Goal: Task Accomplishment & Management: Use online tool/utility

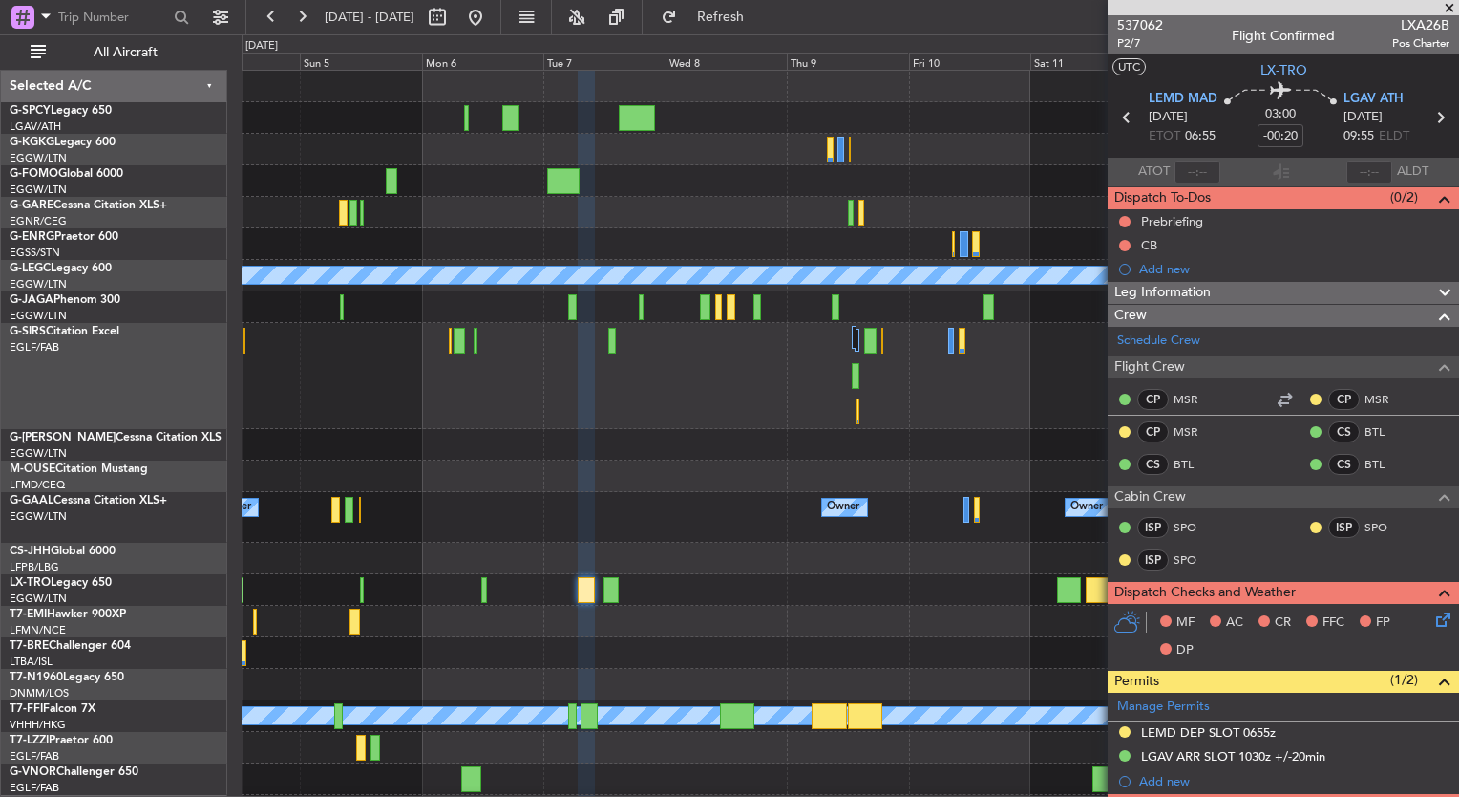
click at [1061, 450] on div at bounding box center [850, 445] width 1217 height 32
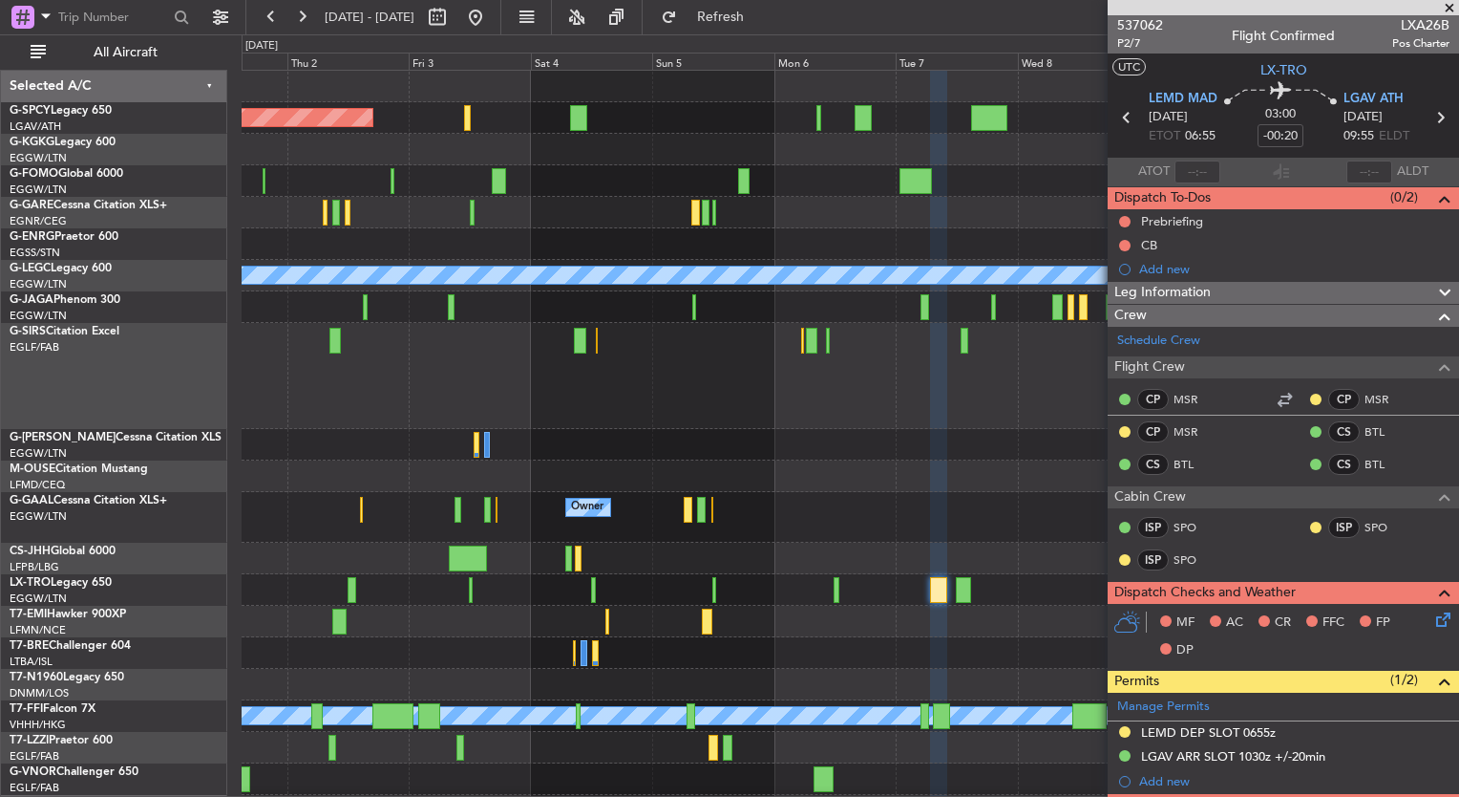
scroll to position [380, 0]
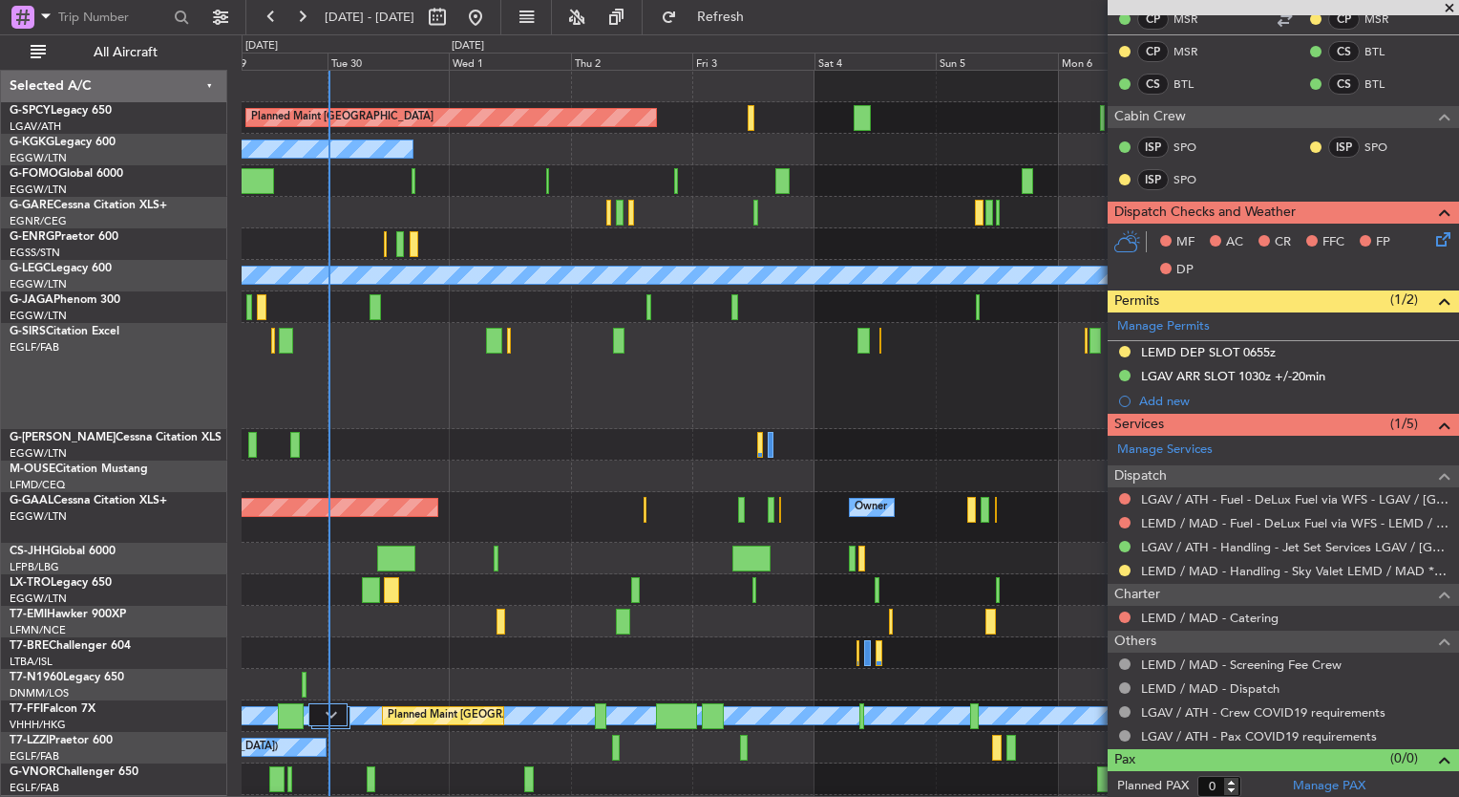
click at [917, 548] on div "Planned Maint [GEOGRAPHIC_DATA] A/C Unavailable [GEOGRAPHIC_DATA] (Ataturk) A/C…" at bounding box center [850, 464] width 1217 height 787
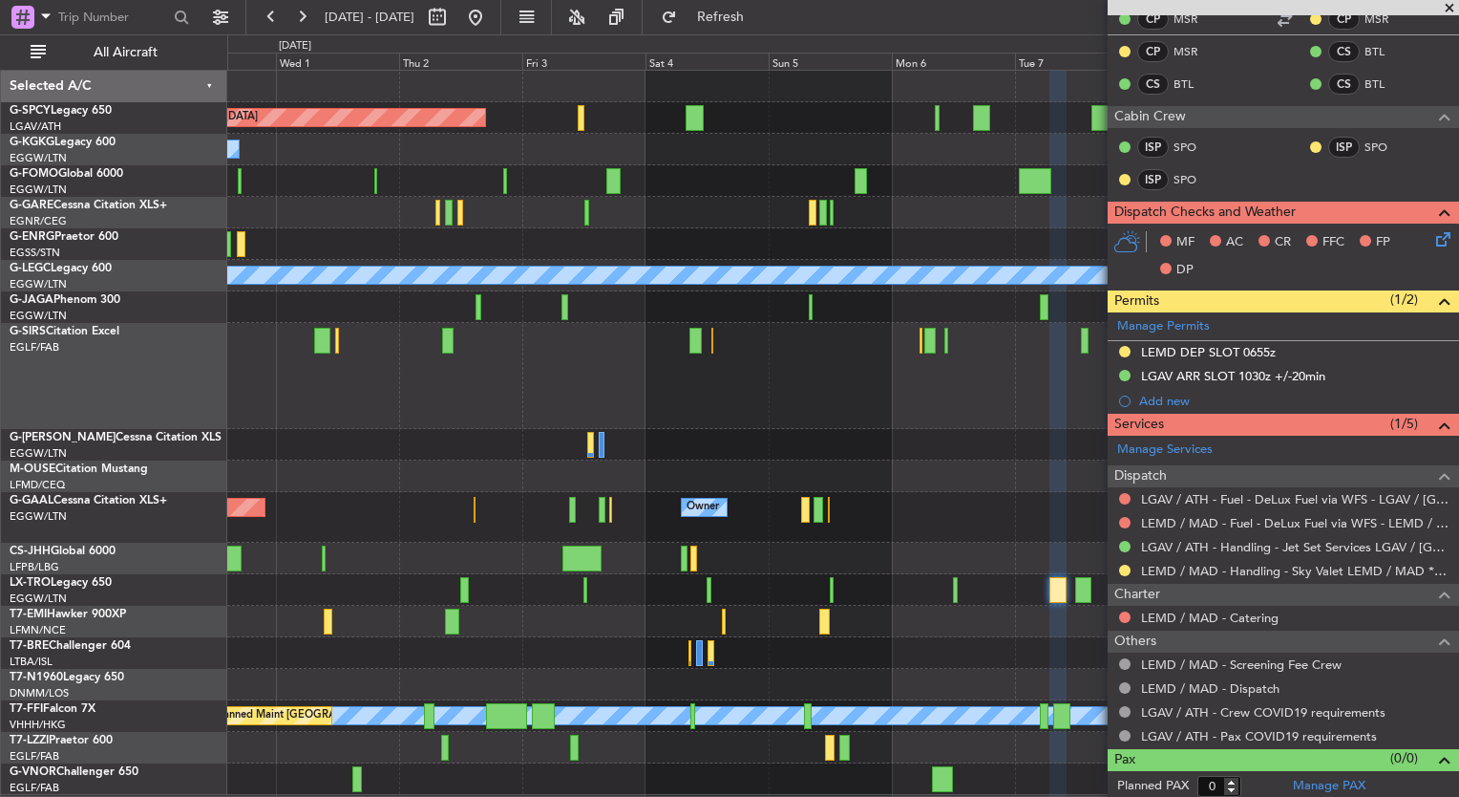
click at [726, 664] on div "Planned Maint [GEOGRAPHIC_DATA] A/C Unavailable [GEOGRAPHIC_DATA] (Ataturk) A/C…" at bounding box center [842, 433] width 1231 height 724
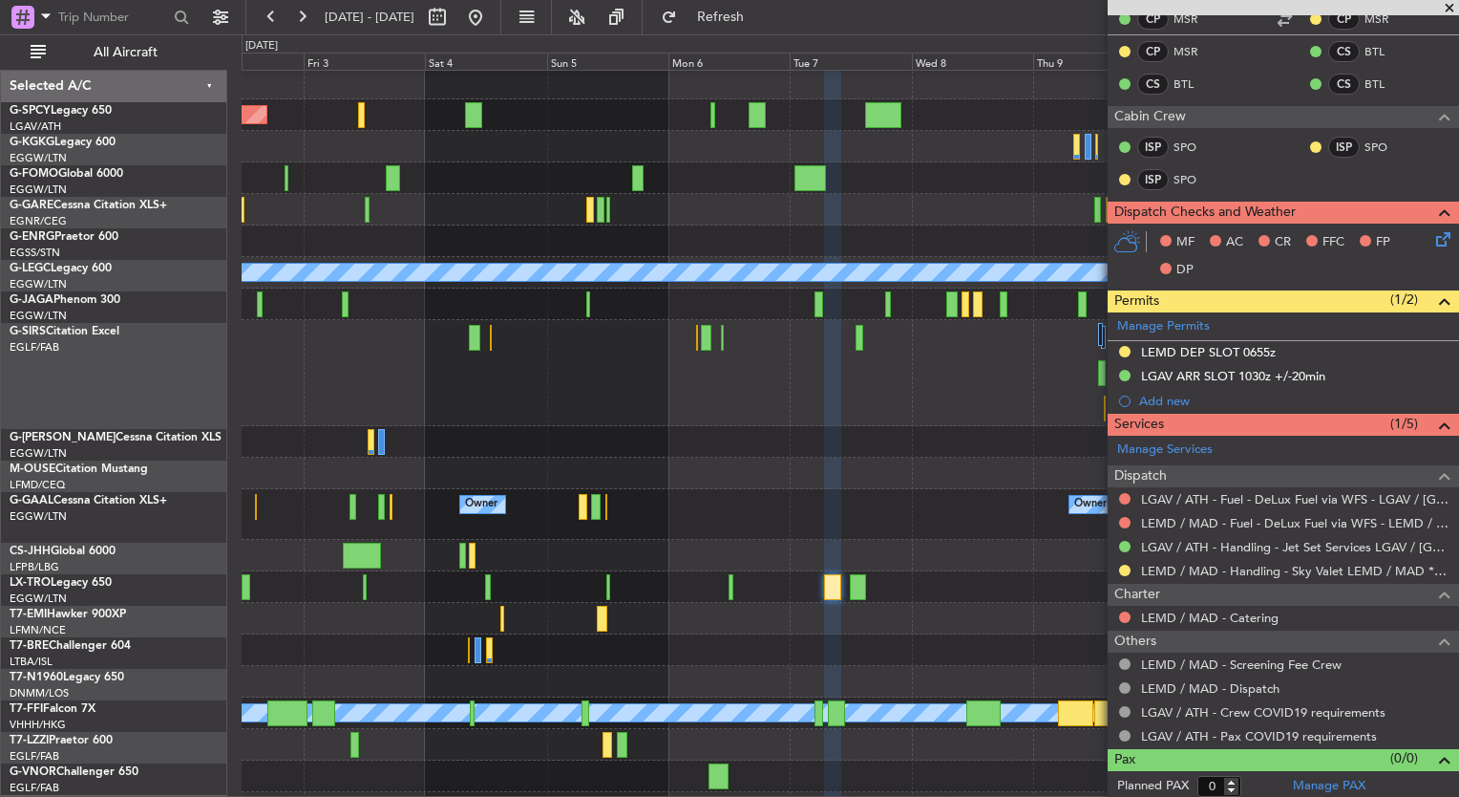
scroll to position [0, 0]
click at [752, 682] on div at bounding box center [850, 682] width 1217 height 32
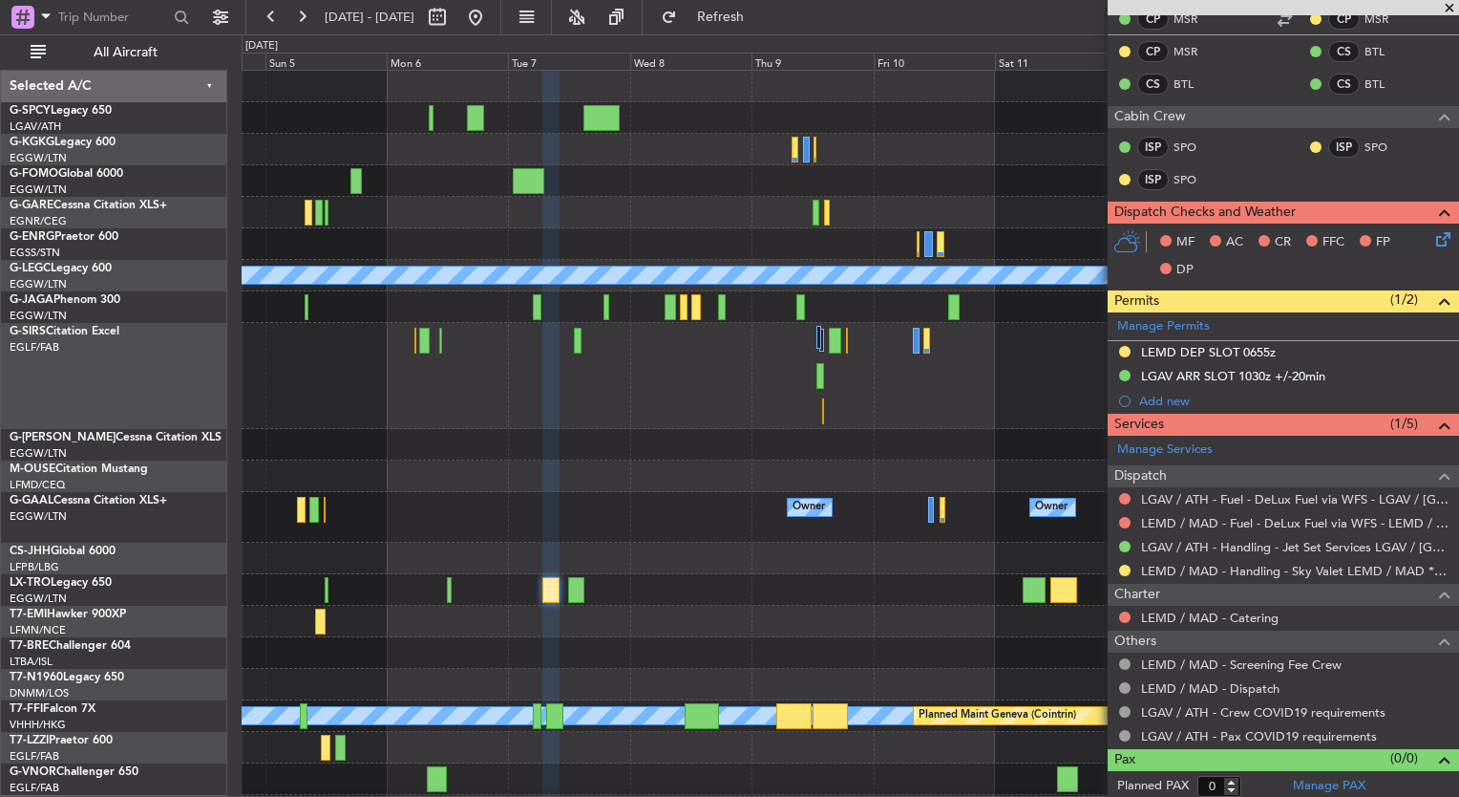
click at [652, 705] on div "Planned Maint [GEOGRAPHIC_DATA] A/C Unavailable [GEOGRAPHIC_DATA] ([GEOGRAPHIC_…" at bounding box center [850, 464] width 1217 height 787
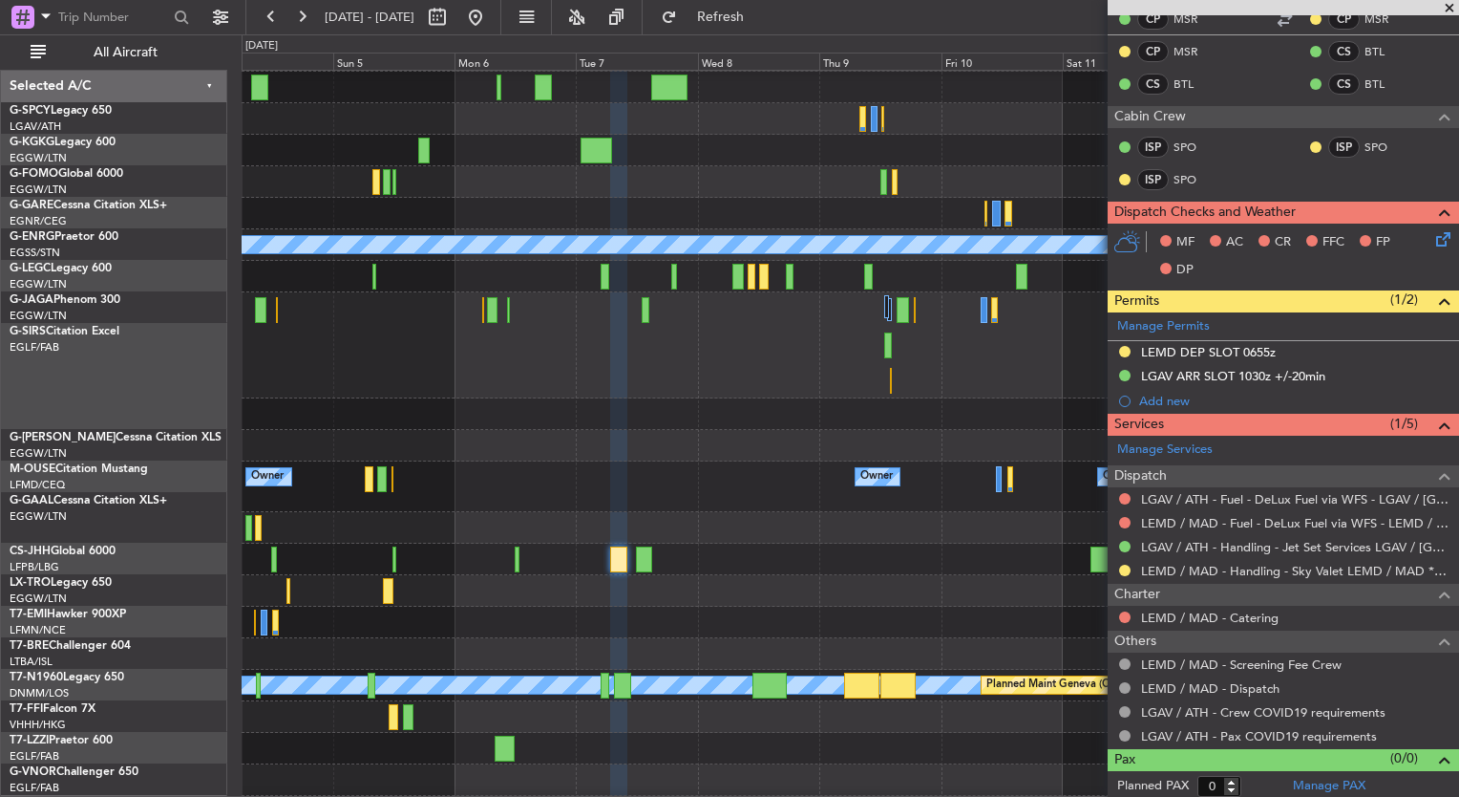
scroll to position [60, 0]
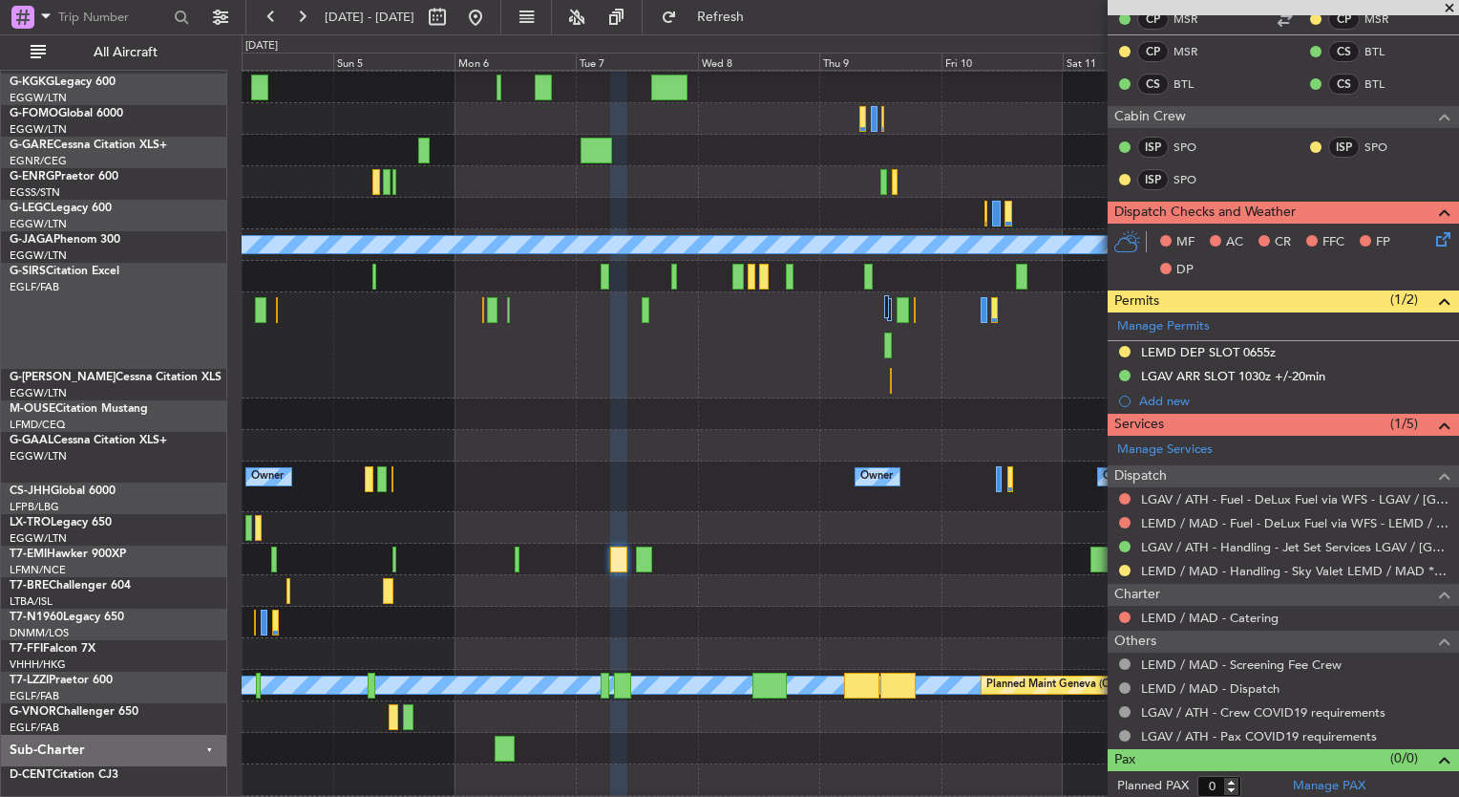
click at [1095, 481] on div "Planned Maint [GEOGRAPHIC_DATA] A/C Unavailable [GEOGRAPHIC_DATA] ([GEOGRAPHIC_…" at bounding box center [850, 433] width 1217 height 787
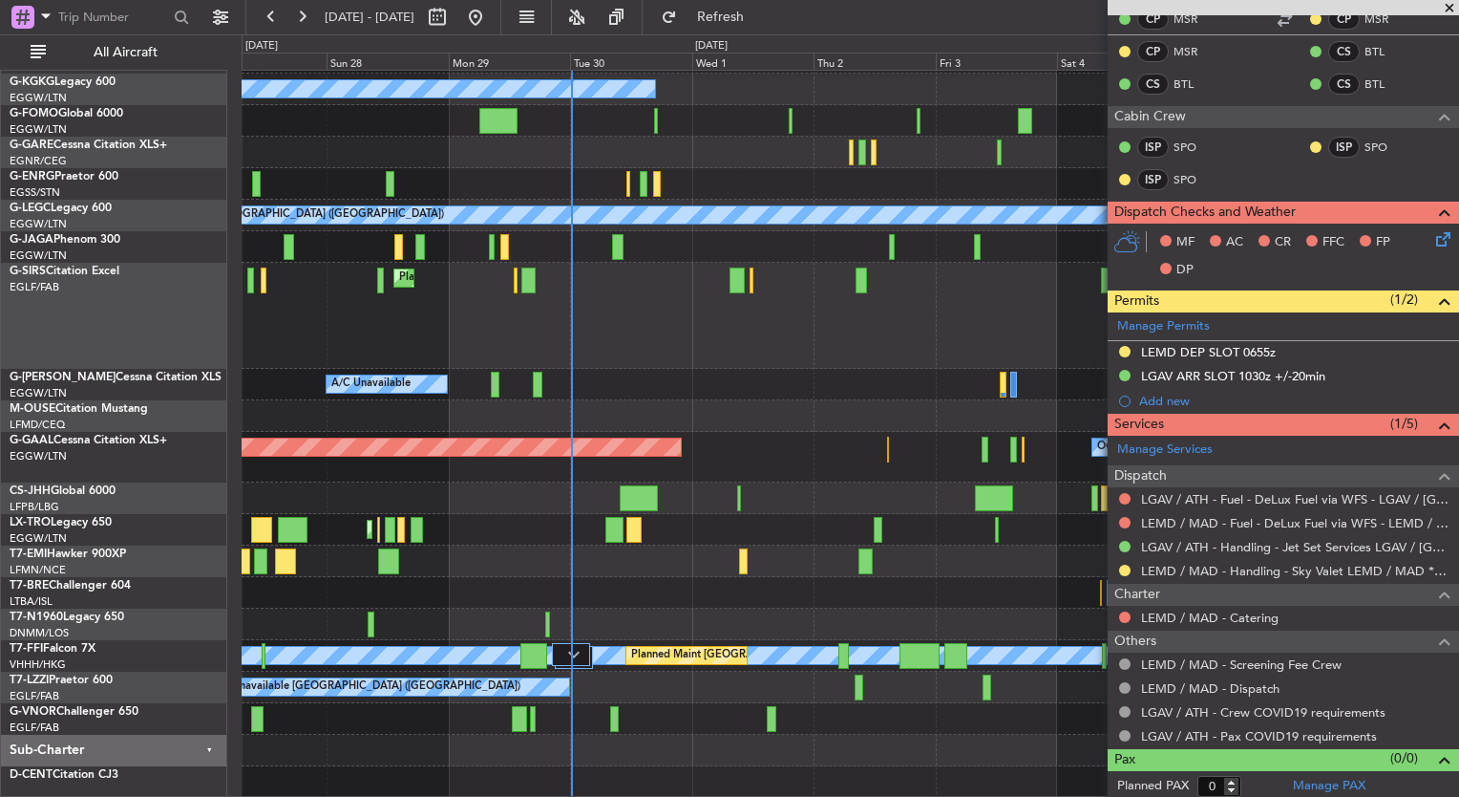
click at [1131, 514] on fb-app "[DATE] - [DATE] Refresh Quick Links All Aircraft Planned Maint [GEOGRAPHIC_DATA…" at bounding box center [729, 405] width 1459 height 782
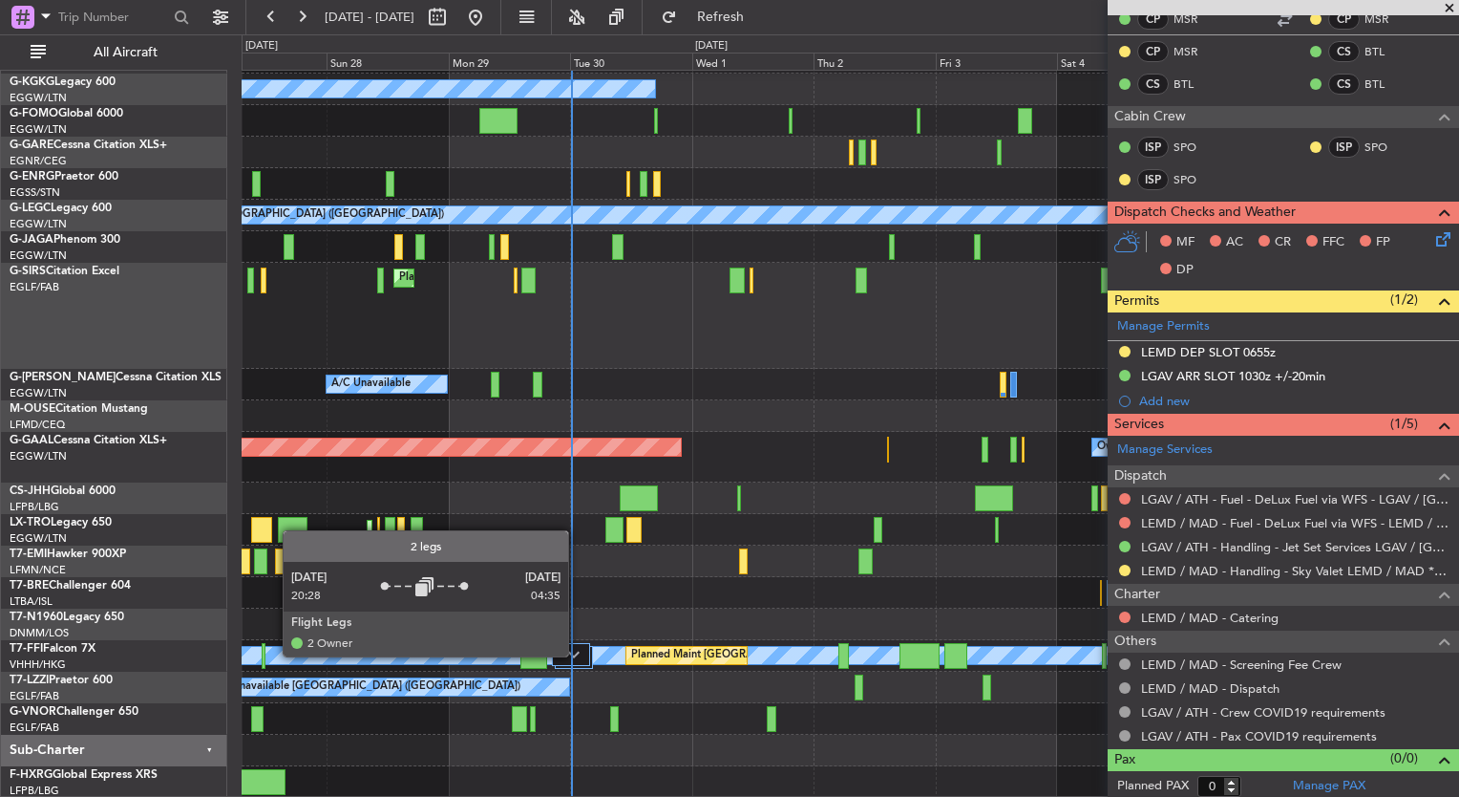
click at [577, 655] on img at bounding box center [573, 654] width 11 height 8
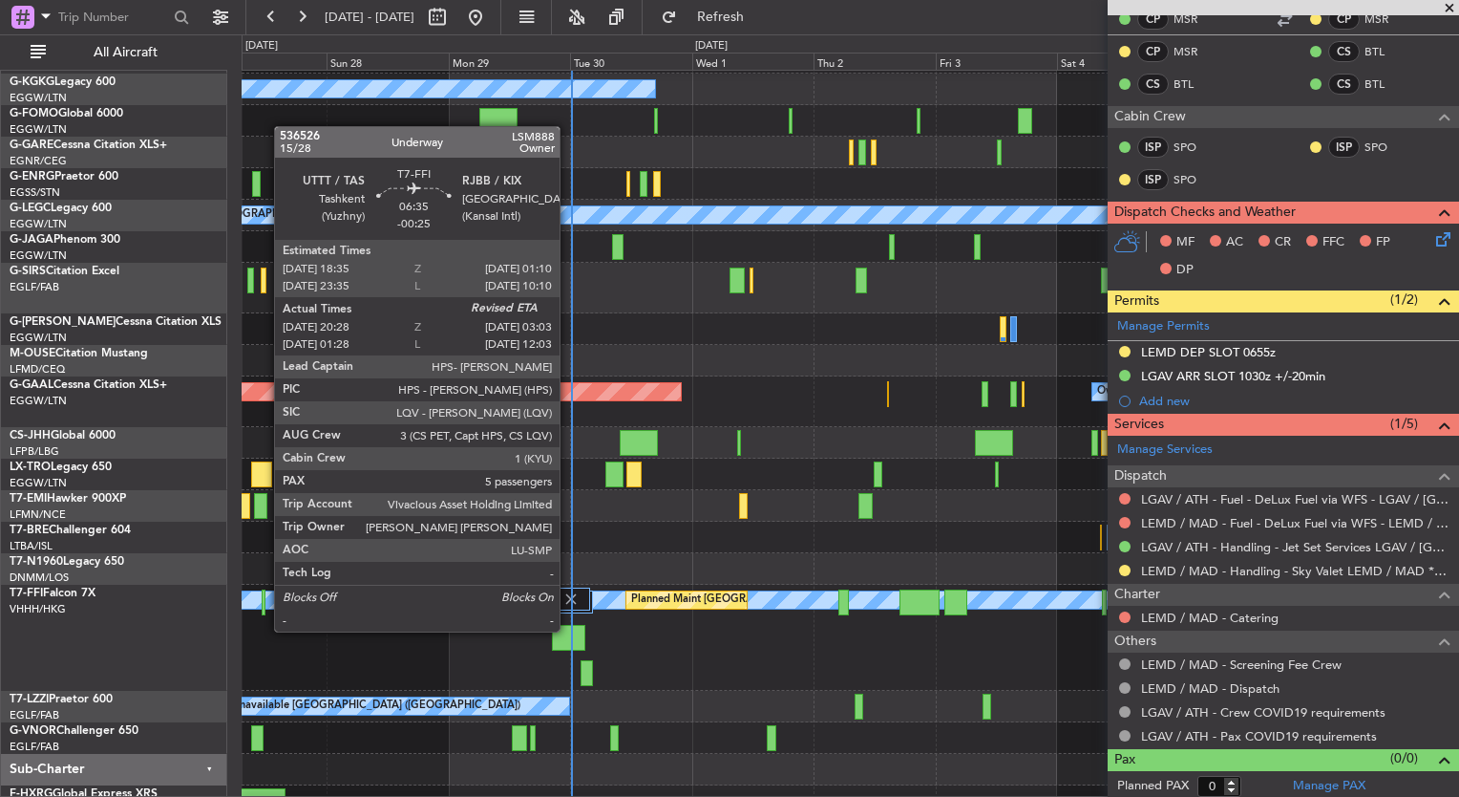
click at [568, 629] on div at bounding box center [568, 638] width 33 height 26
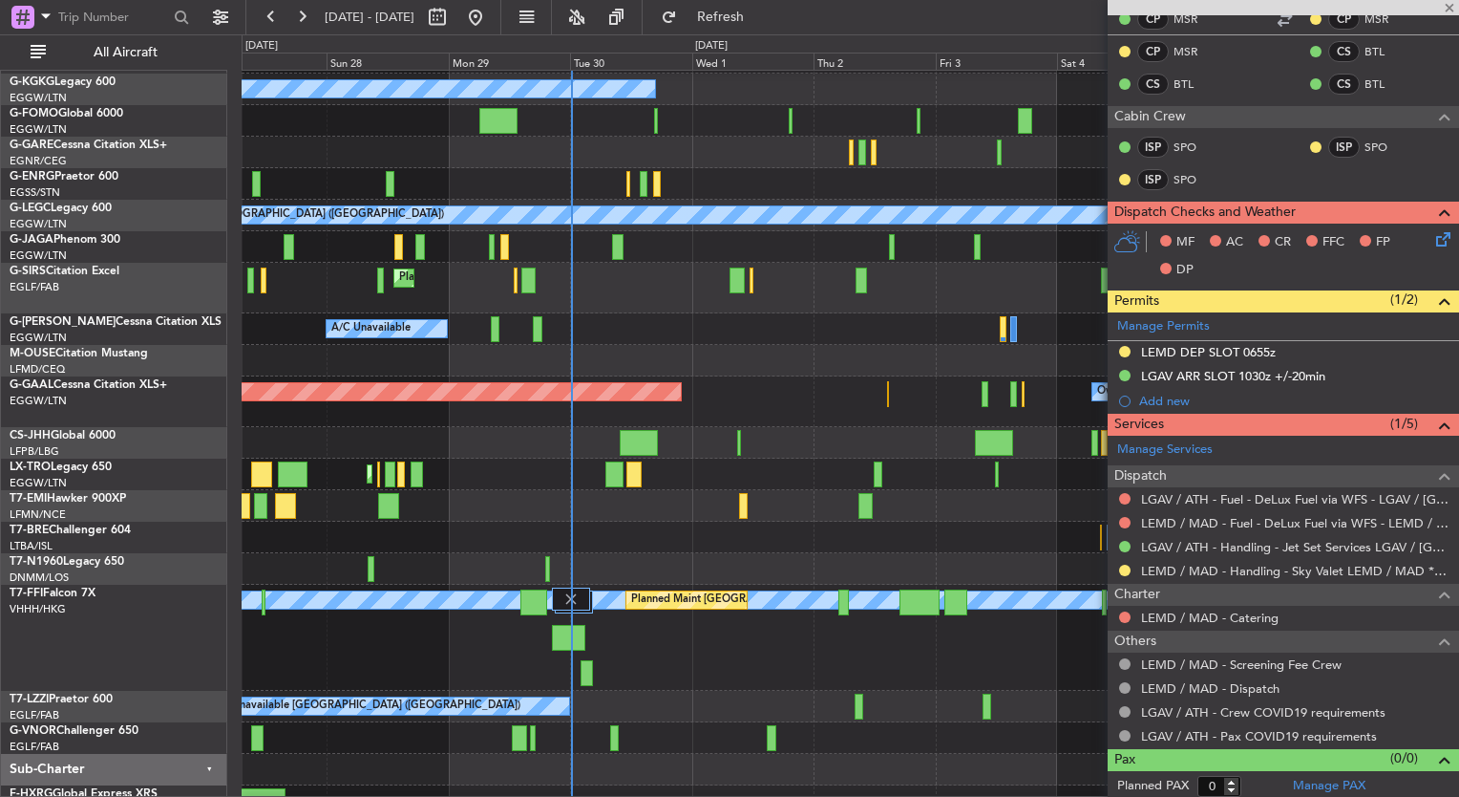
type input "-00:25"
type input "20:28"
type input "5"
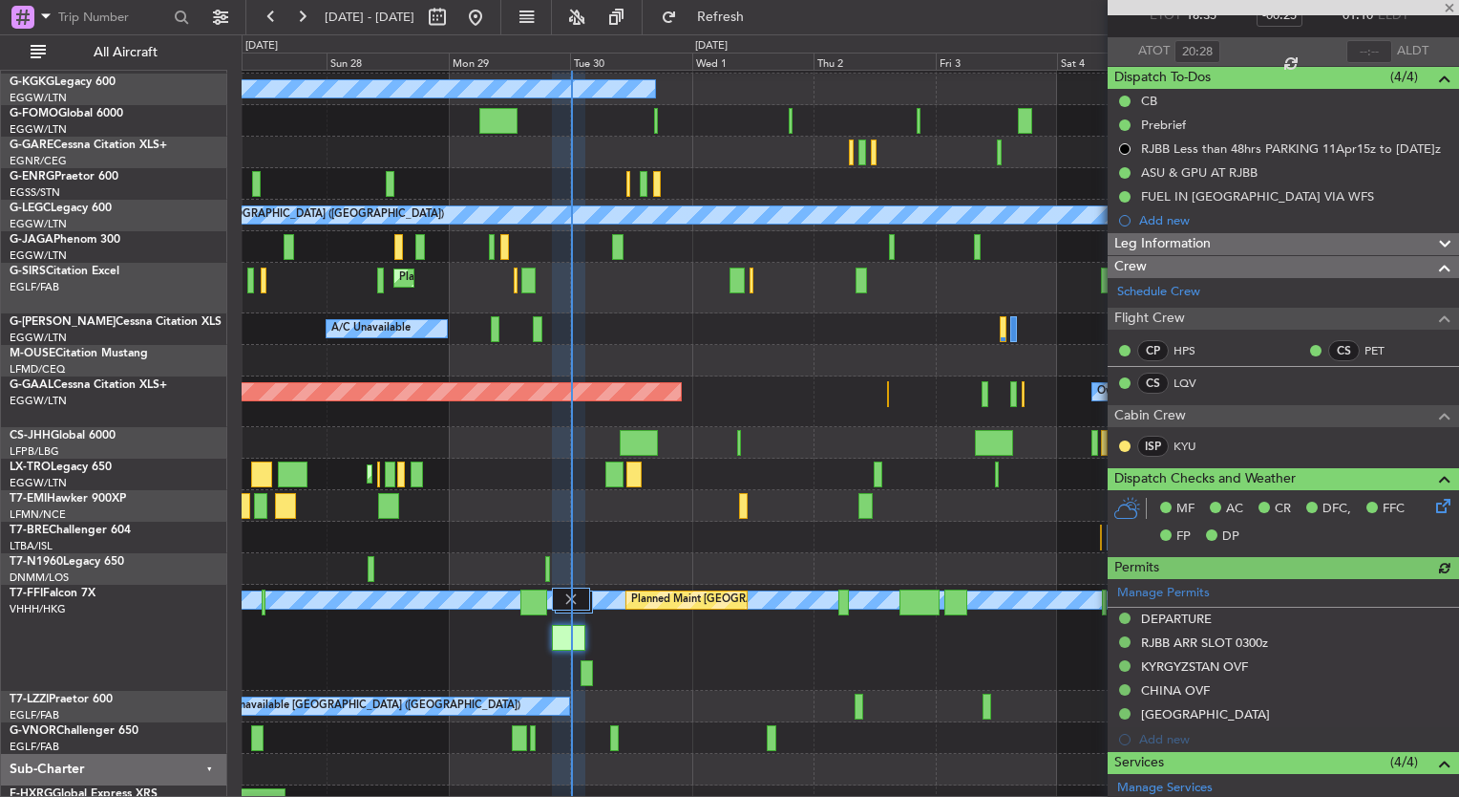
scroll to position [138, 0]
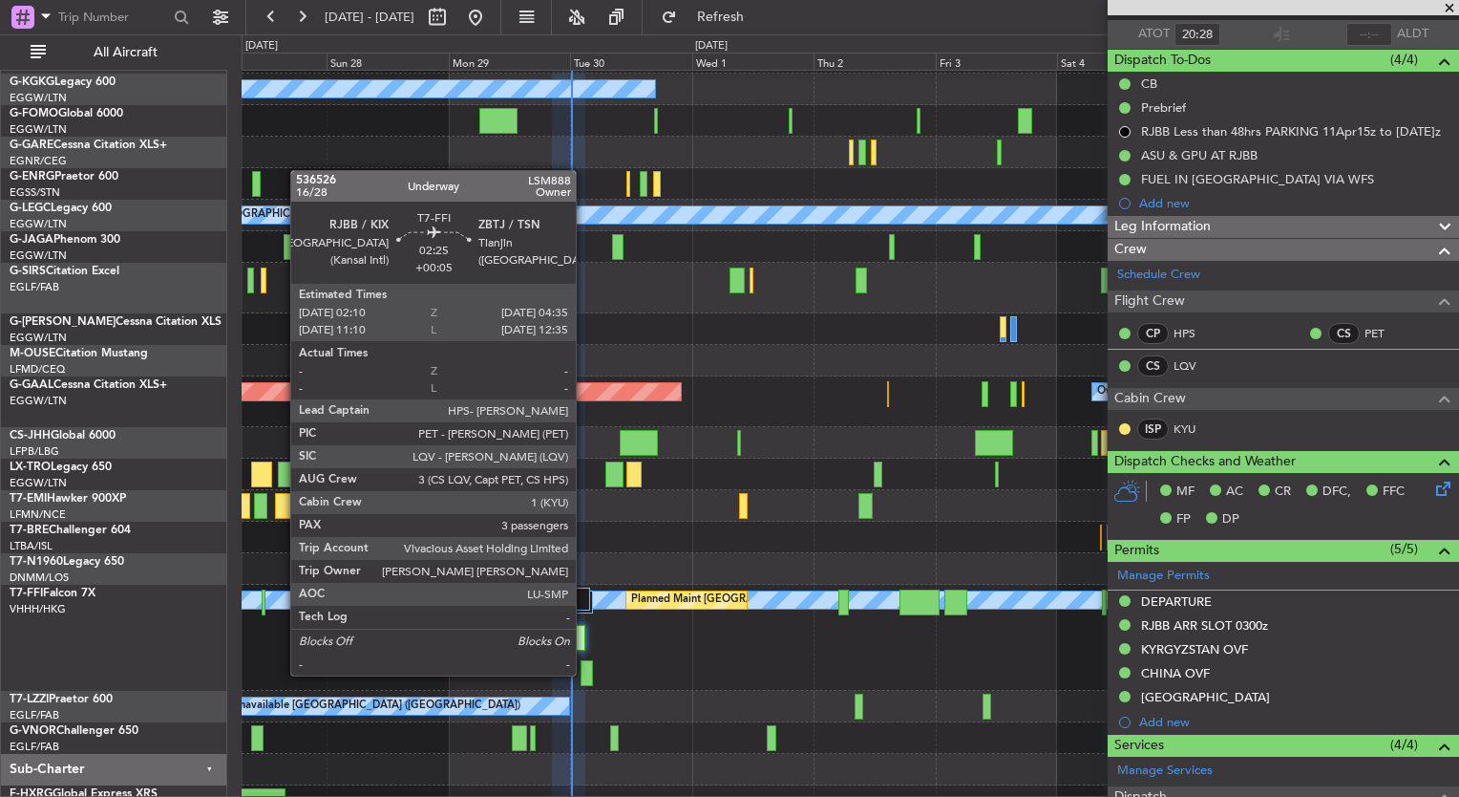
click at [585, 673] on div at bounding box center [587, 673] width 12 height 26
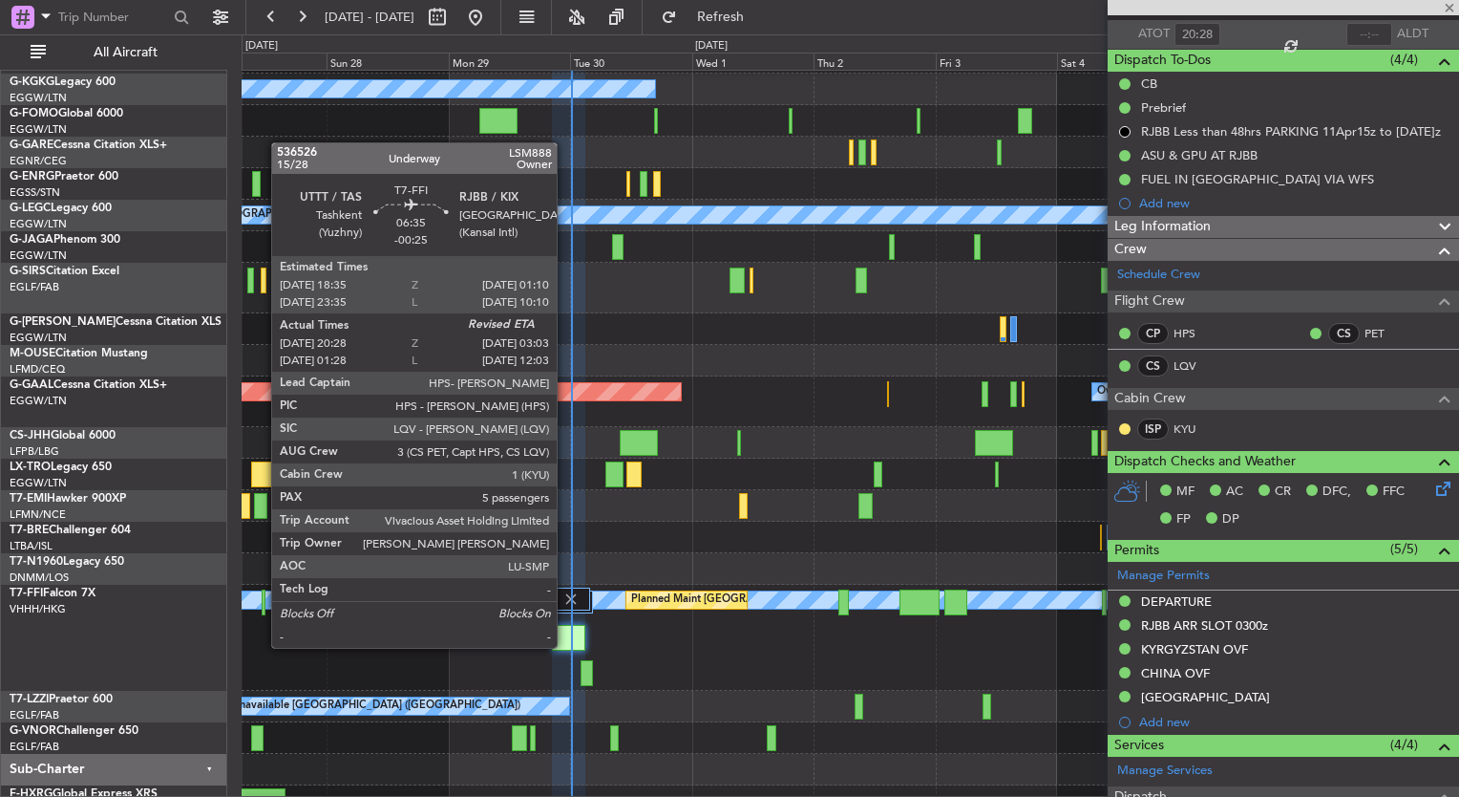
type input "+00:05"
type input "3"
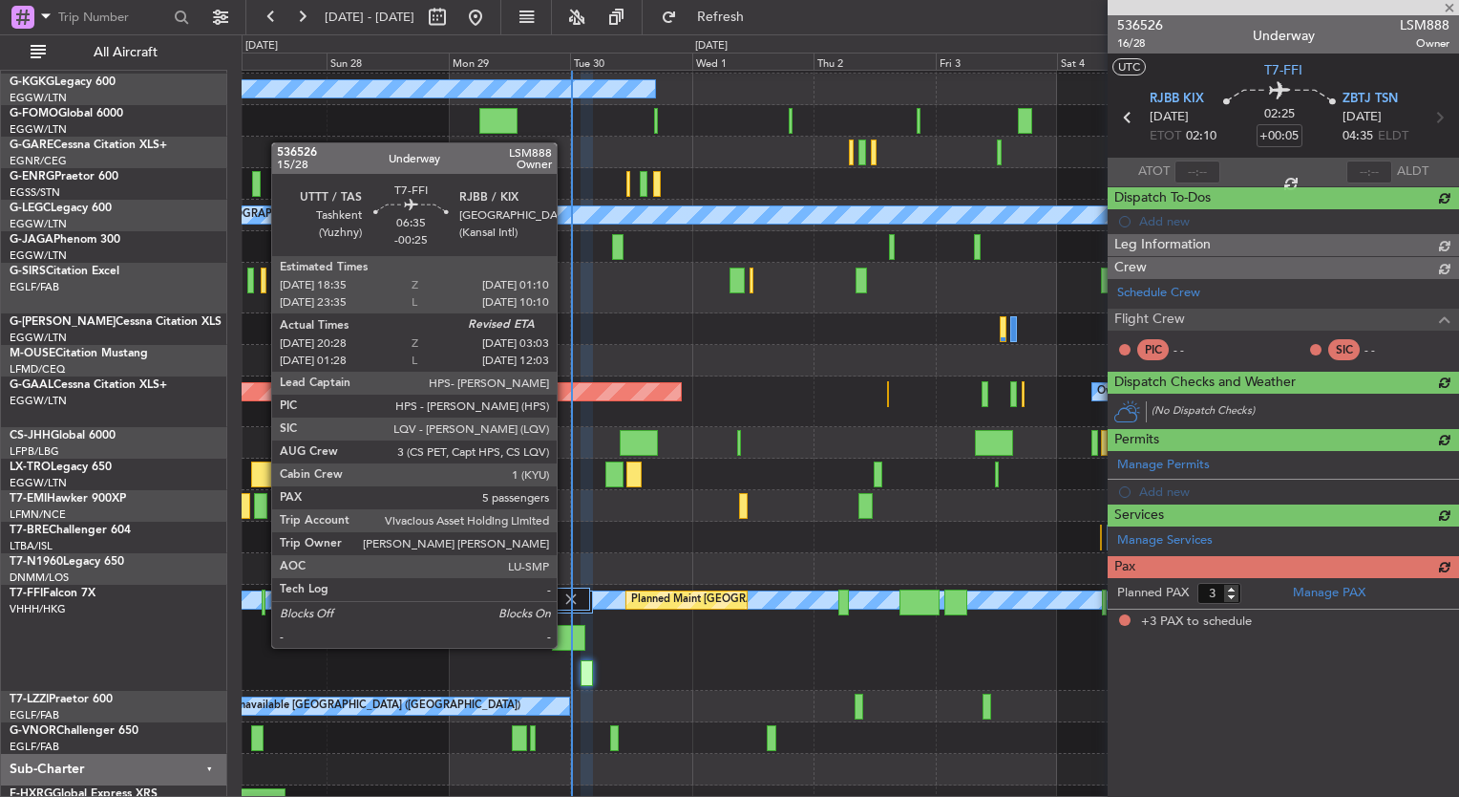
scroll to position [0, 0]
